Goal: Task Accomplishment & Management: Manage account settings

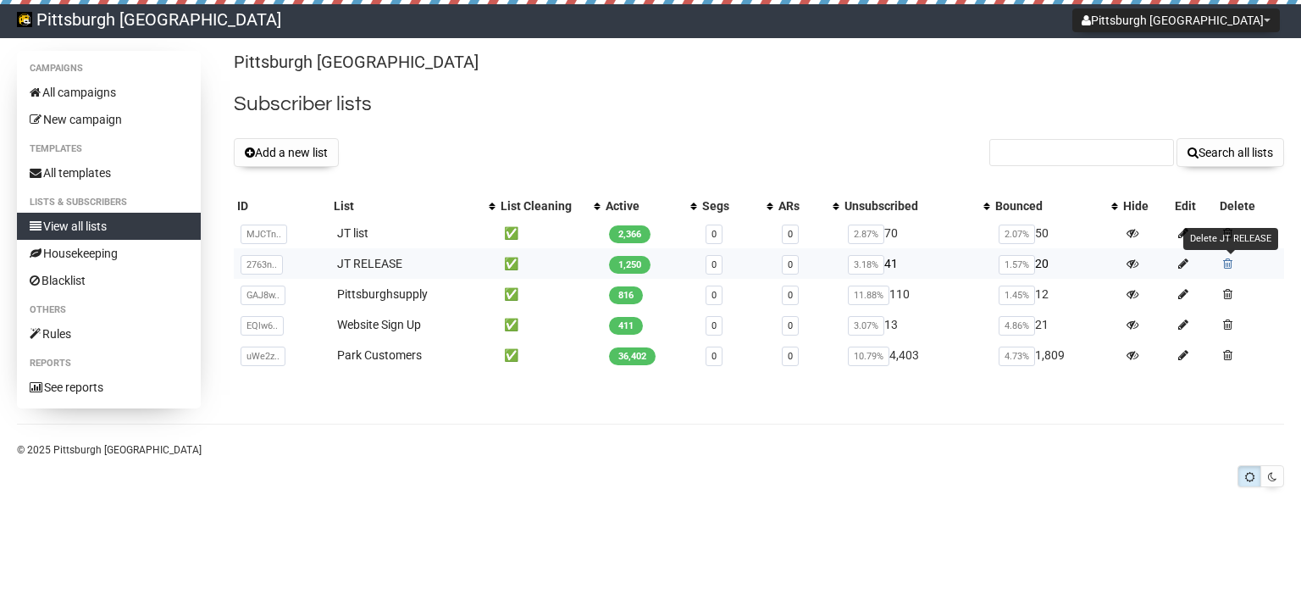
click at [1232, 268] on span at bounding box center [1227, 263] width 9 height 12
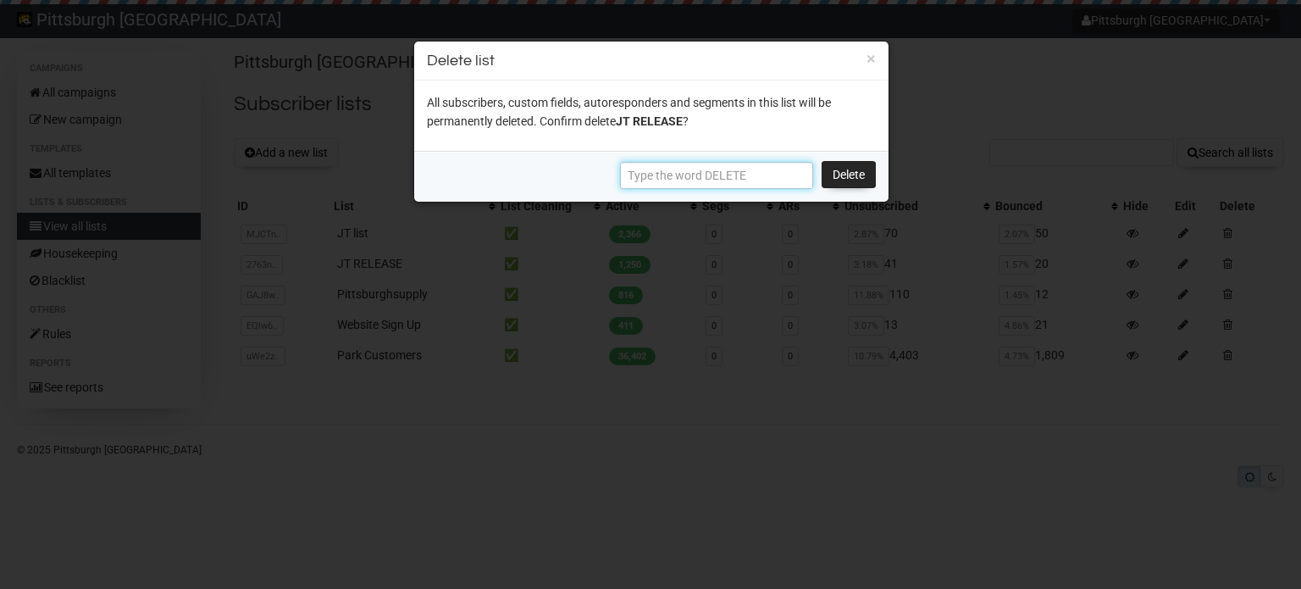
click at [725, 172] on input "text" at bounding box center [716, 175] width 193 height 27
type input "DELETE"
click at [839, 174] on link "Delete" at bounding box center [849, 174] width 54 height 27
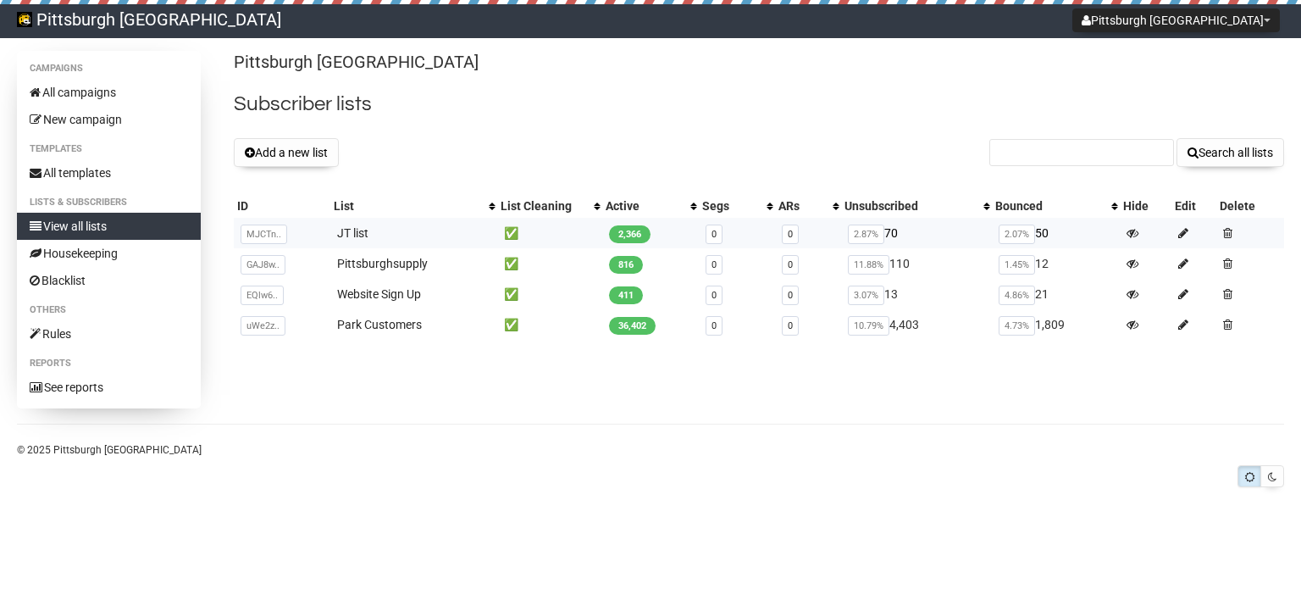
click at [622, 236] on span "2,366" at bounding box center [629, 234] width 41 height 18
click at [350, 229] on link "JT list" at bounding box center [352, 233] width 31 height 14
click at [91, 92] on link "All campaigns" at bounding box center [109, 92] width 184 height 27
